Goal: Use online tool/utility: Utilize a website feature to perform a specific function

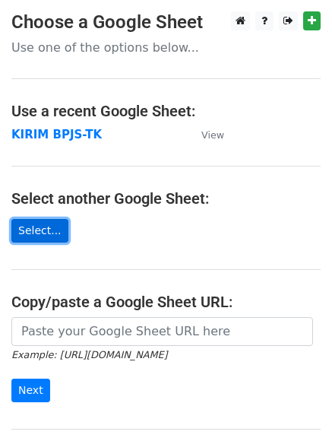
click at [36, 234] on link "Select..." at bounding box center [39, 231] width 57 height 24
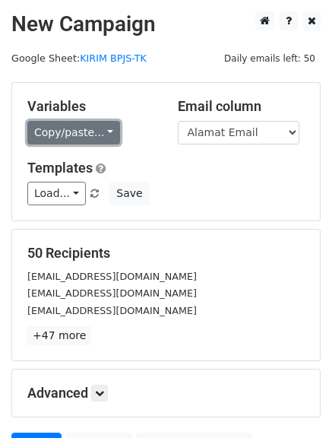
click at [59, 129] on link "Copy/paste..." at bounding box center [73, 133] width 93 height 24
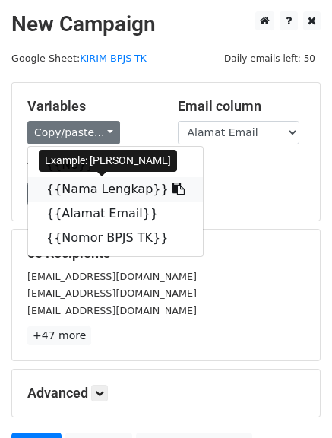
click at [106, 192] on link "{{Nama Lengkap}}" at bounding box center [115, 189] width 175 height 24
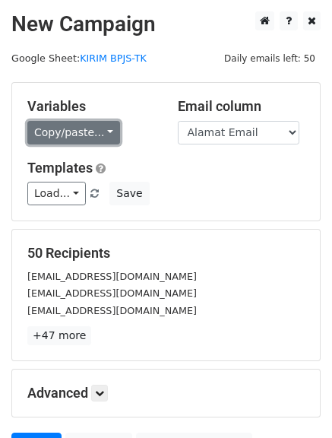
click at [84, 132] on link "Copy/paste..." at bounding box center [73, 133] width 93 height 24
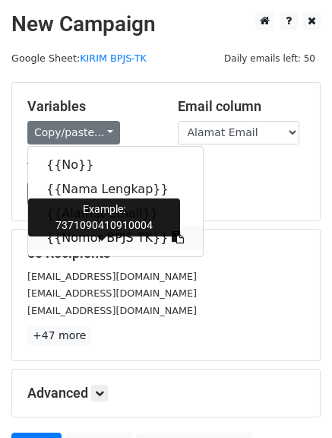
click at [123, 239] on link "{{Nomor BPJS TK}}" at bounding box center [115, 238] width 175 height 24
